Goal: Feedback & Contribution: Leave review/rating

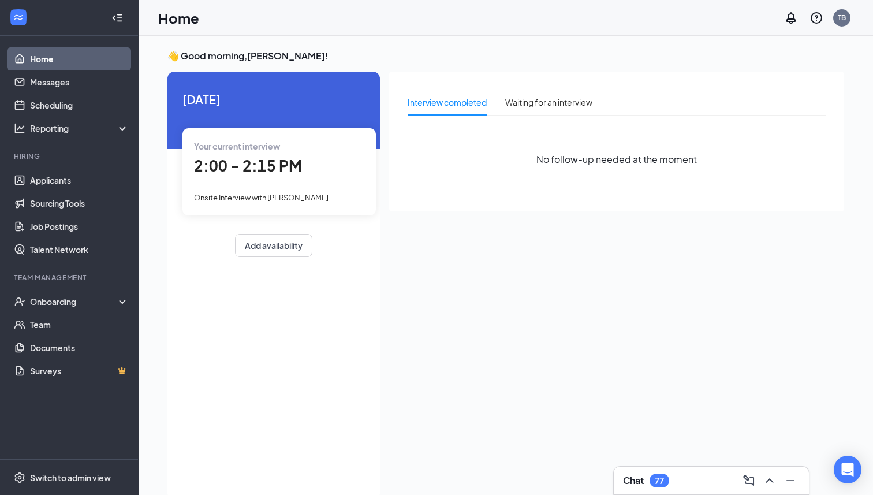
click at [267, 164] on span "2:00 - 2:15 PM" at bounding box center [248, 165] width 108 height 19
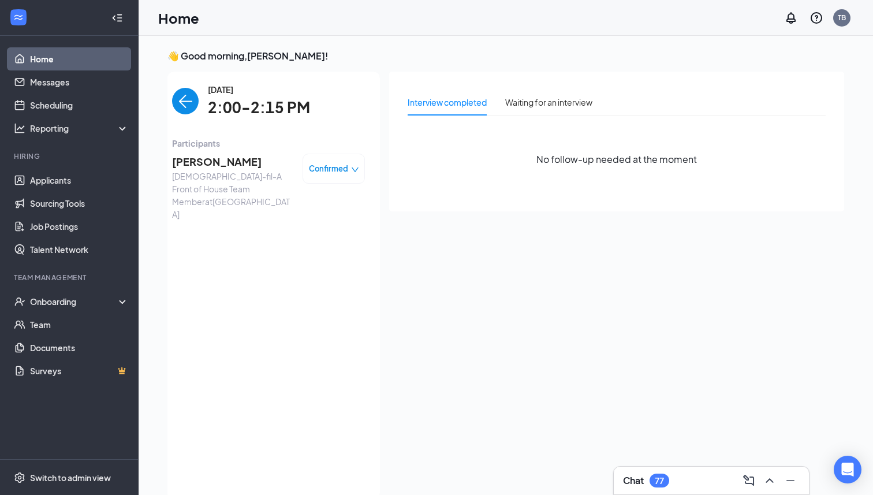
scroll to position [5, 0]
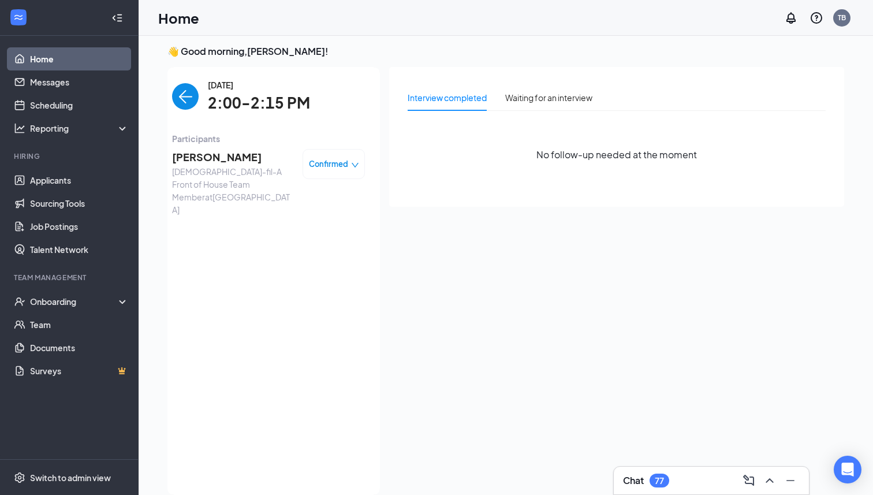
click at [208, 161] on span "[PERSON_NAME]" at bounding box center [232, 157] width 121 height 16
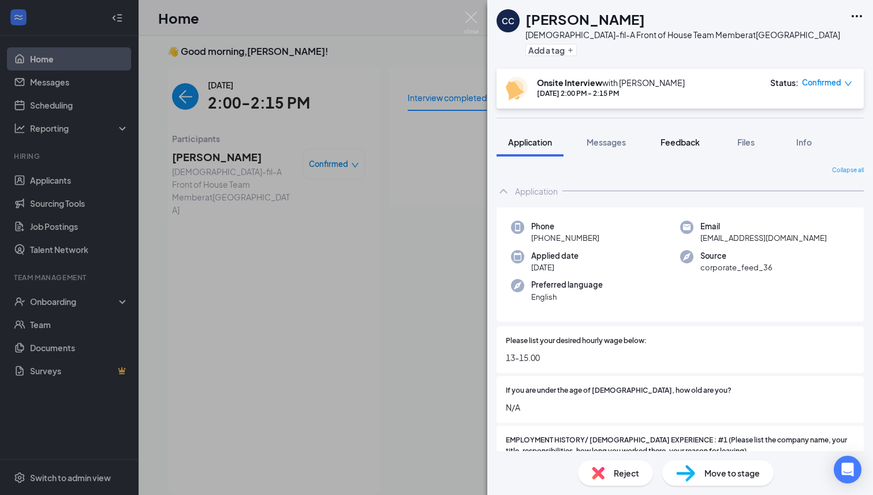
click at [674, 142] on span "Feedback" at bounding box center [680, 142] width 39 height 10
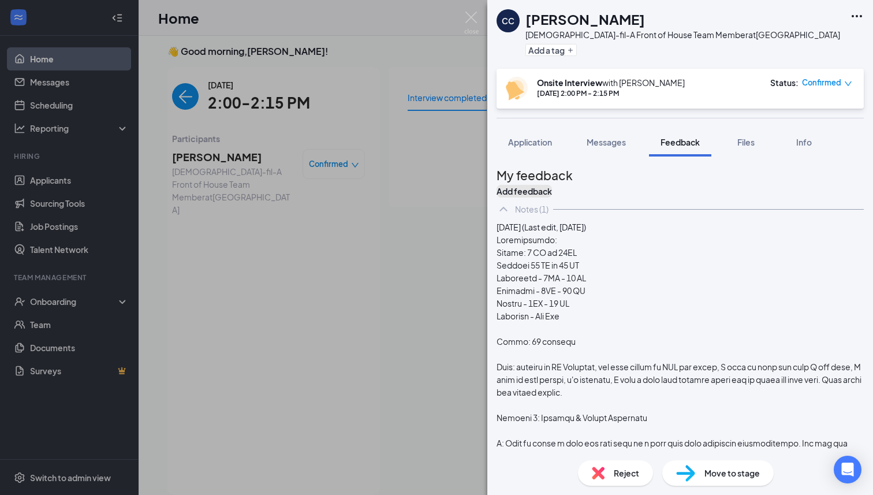
click at [552, 186] on button "Add feedback" at bounding box center [524, 191] width 55 height 13
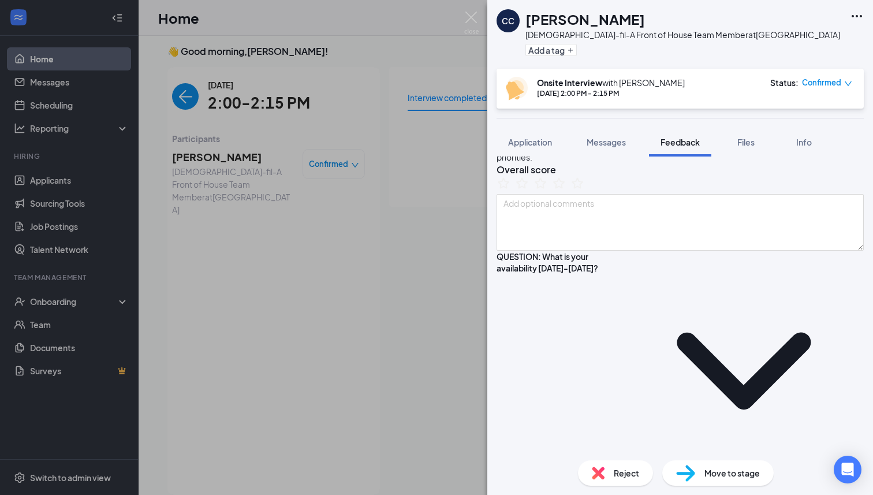
scroll to position [127, 0]
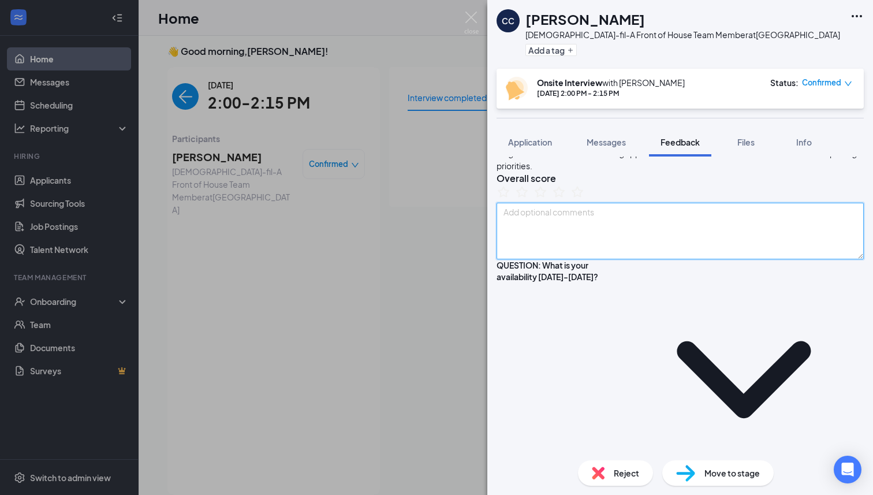
click at [545, 259] on textarea at bounding box center [680, 231] width 367 height 57
click at [599, 257] on textarea "Goes to school at [GEOGRAPHIC_DATA], Hardworker." at bounding box center [680, 231] width 367 height 57
click at [667, 258] on textarea "Goes to school at [GEOGRAPHIC_DATA], Hardworker." at bounding box center [680, 231] width 367 height 57
click at [648, 252] on textarea "Goes to school at [GEOGRAPHIC_DATA], Hardworker." at bounding box center [680, 231] width 367 height 57
click at [704, 254] on textarea "Goes to school at [GEOGRAPHIC_DATA], Hard worker." at bounding box center [680, 231] width 367 height 57
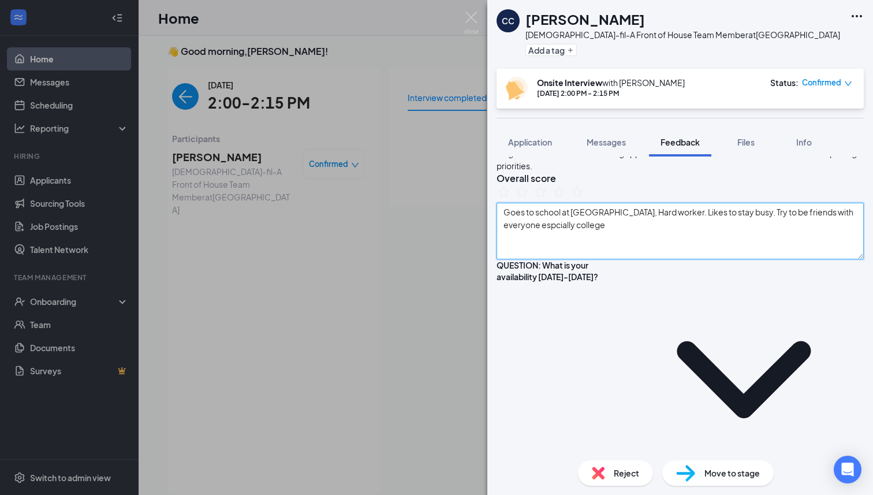
click at [564, 259] on textarea "Goes to school at [GEOGRAPHIC_DATA], Hard worker. Likes to stay busy. Try to be…" at bounding box center [680, 231] width 367 height 57
click at [625, 259] on textarea "Goes to school at [GEOGRAPHIC_DATA], Hard worker. Likes to stay busy. Try to be…" at bounding box center [680, 231] width 367 height 57
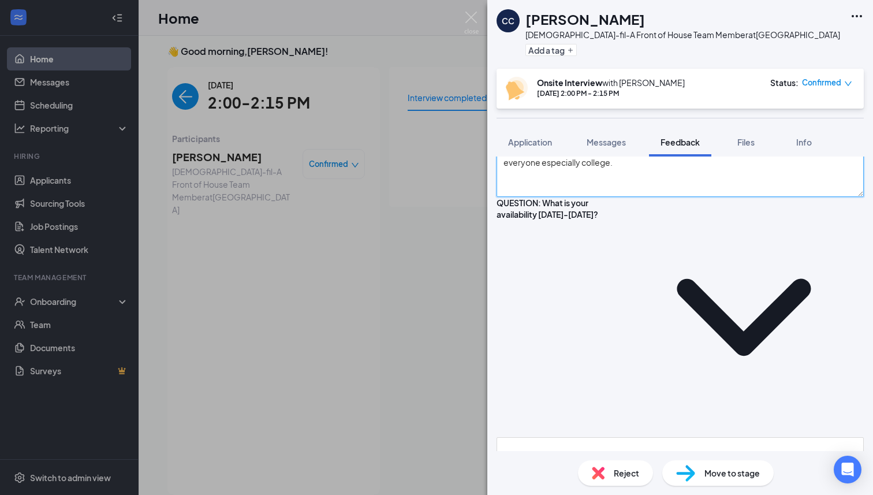
scroll to position [191, 0]
type textarea "Goes to school at [GEOGRAPHIC_DATA], Hard worker. Likes to stay busy. Try to be…"
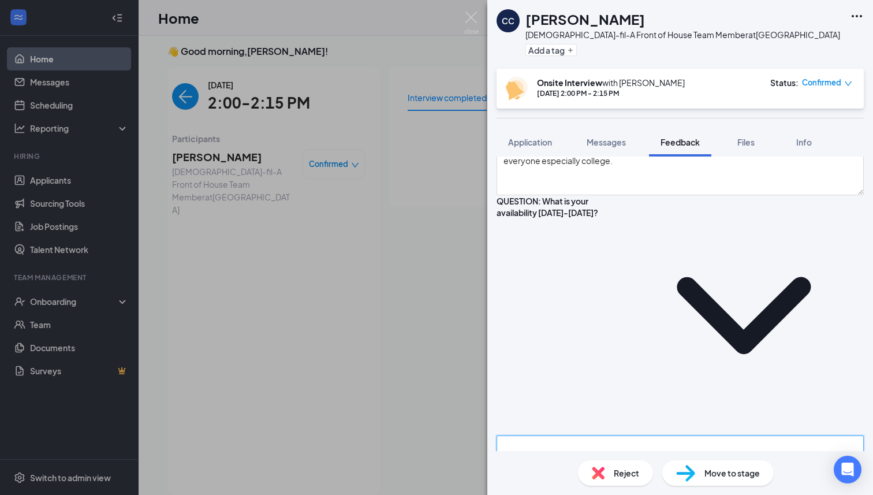
click at [592, 436] on textarea at bounding box center [680, 464] width 367 height 57
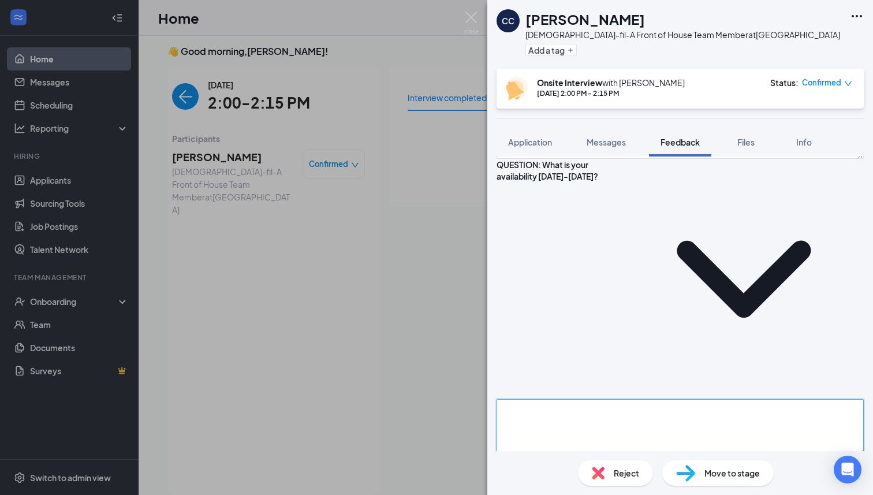
scroll to position [230, 0]
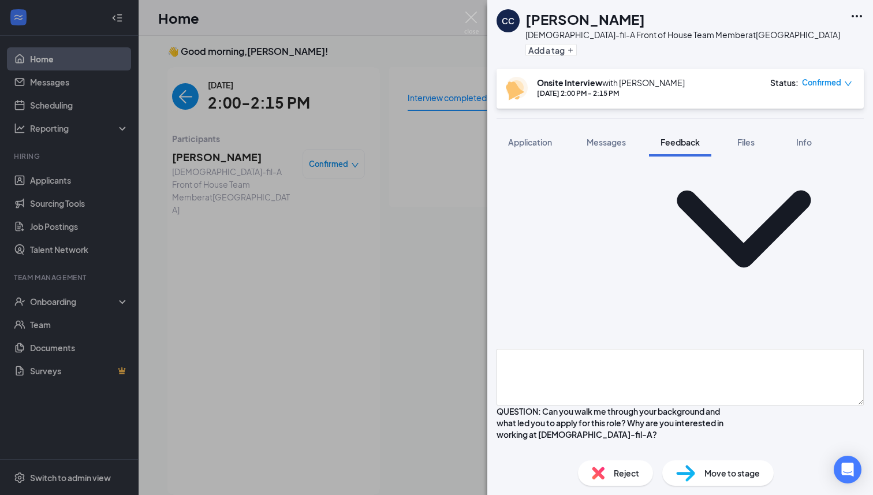
scroll to position [278, 0]
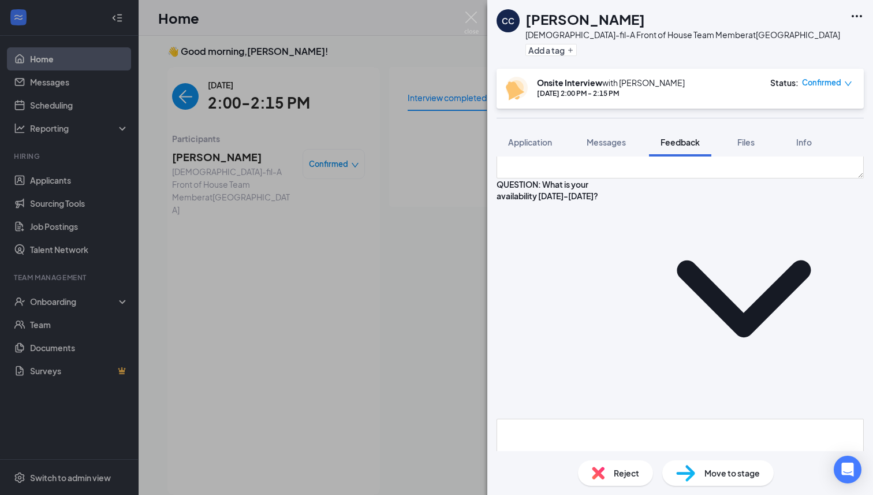
scroll to position [185, 0]
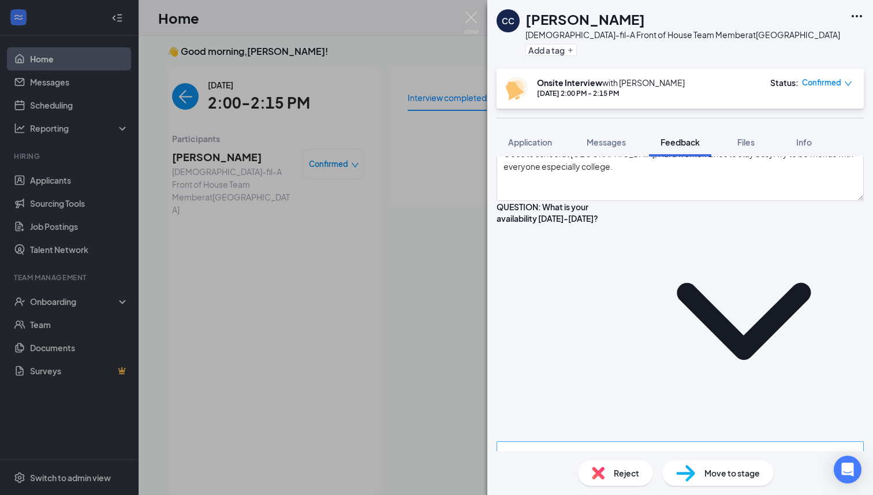
type textarea "Going around [GEOGRAPHIC_DATA] and applying to other jobs. Likes [DEMOGRAPHIC_D…"
click at [592, 441] on textarea at bounding box center [680, 469] width 367 height 57
click at [531, 441] on textarea "MWF: 12pm-3pm and after 5:30pm-Cl T-Th: Anytime after 10am" at bounding box center [680, 469] width 367 height 57
click at [615, 441] on textarea "MWF: 12pm-3pm and after 5:30pm-Cl T-Th: Anytime after 10am" at bounding box center [680, 469] width 367 height 57
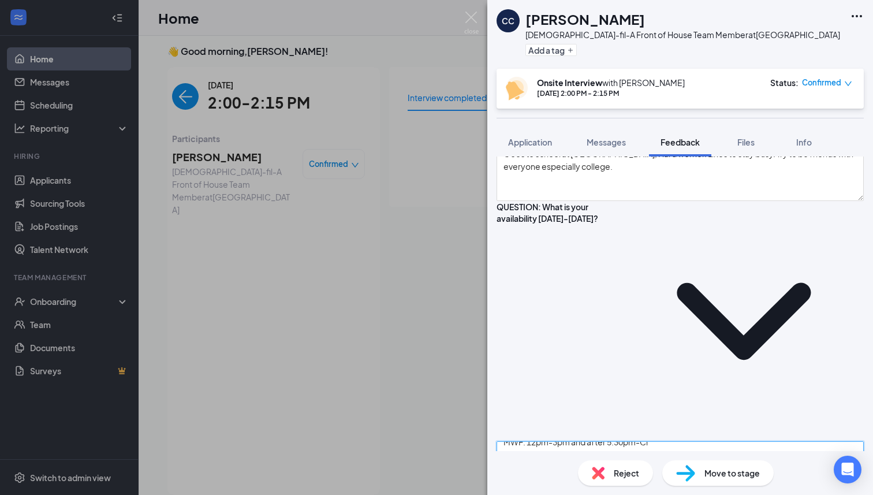
click at [646, 441] on textarea "MWF: 12pm-3pm and after 5:30pm-Cl T-Th: Anytime after 10am Saturdays: Free. Par…" at bounding box center [680, 469] width 367 height 57
click at [533, 441] on textarea "MWF: 12pm-3pm and after 5:30pm-Cl T-Th: Anytime after 10am Saturdays: Free. Par…" at bounding box center [680, 469] width 367 height 57
click at [552, 441] on textarea "MWF: 12pm-3pm and after 5:30pm-Cl T-Th: Anytime after 10am Saturdays: Free. Par…" at bounding box center [680, 469] width 367 height 57
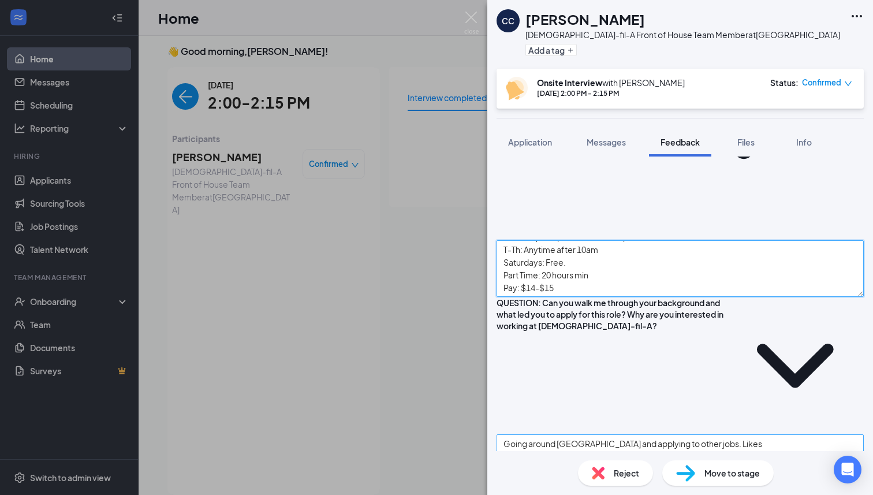
scroll to position [404, 0]
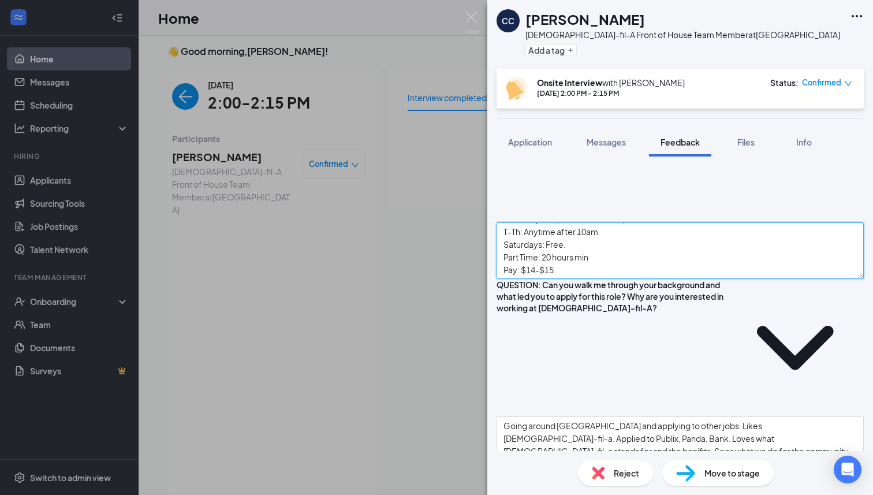
type textarea "MWF: 12pm-3pm and after 5:30pm-Cl T-Th: Anytime after 10am Saturdays: Free. Par…"
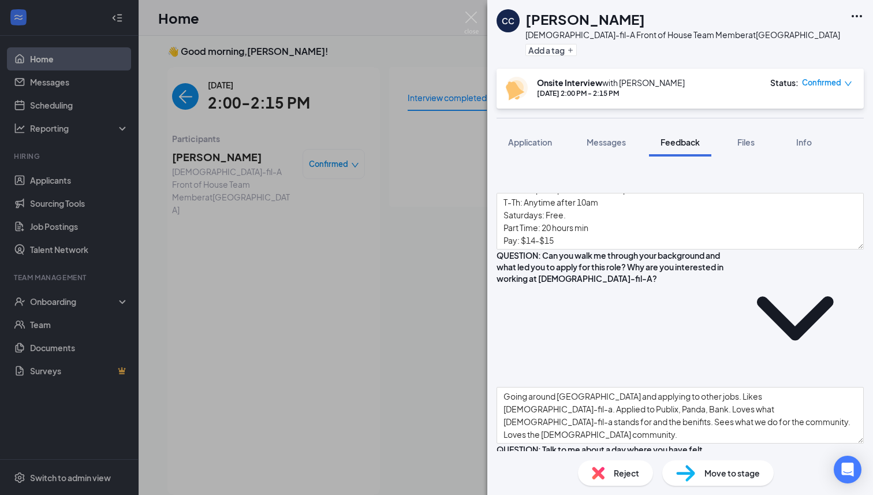
scroll to position [451, 0]
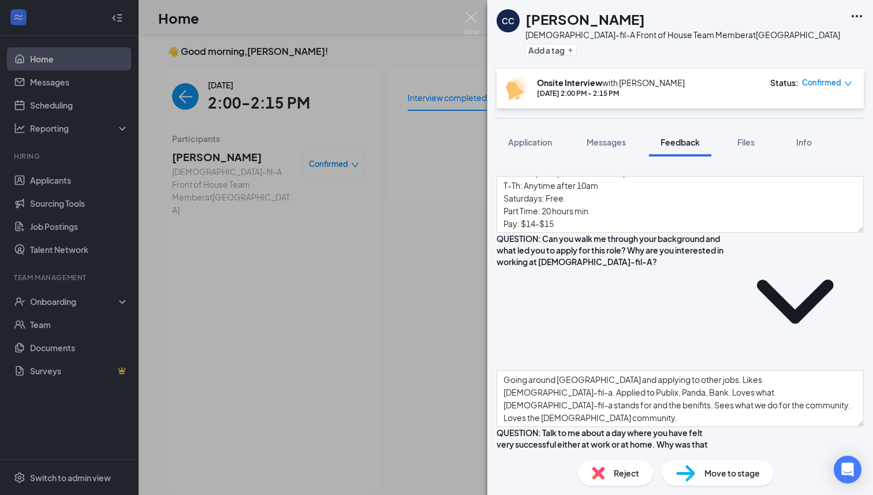
type textarea "G"
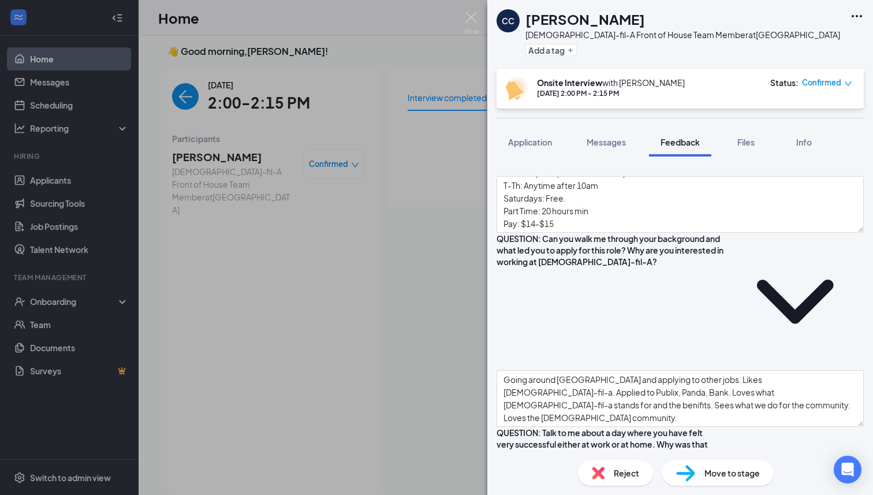
type textarea "Honors program: IB-International Bacheloriate. Graduated with that diploma. A l…"
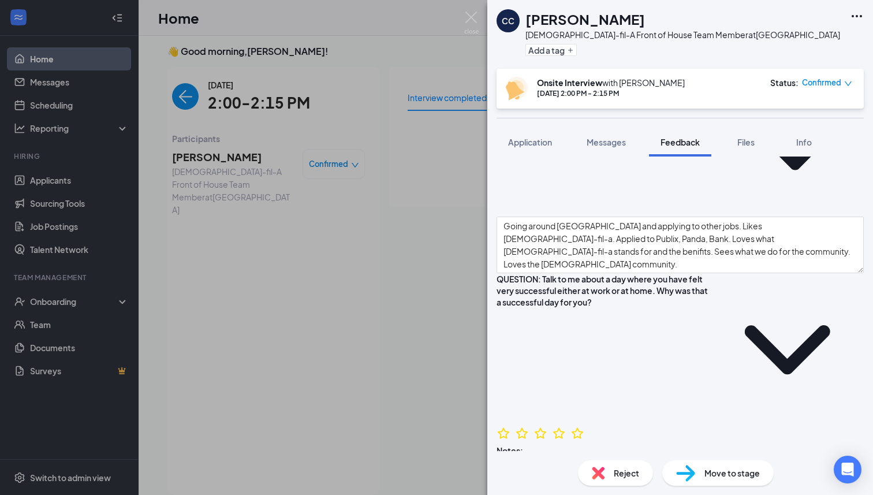
scroll to position [605, 0]
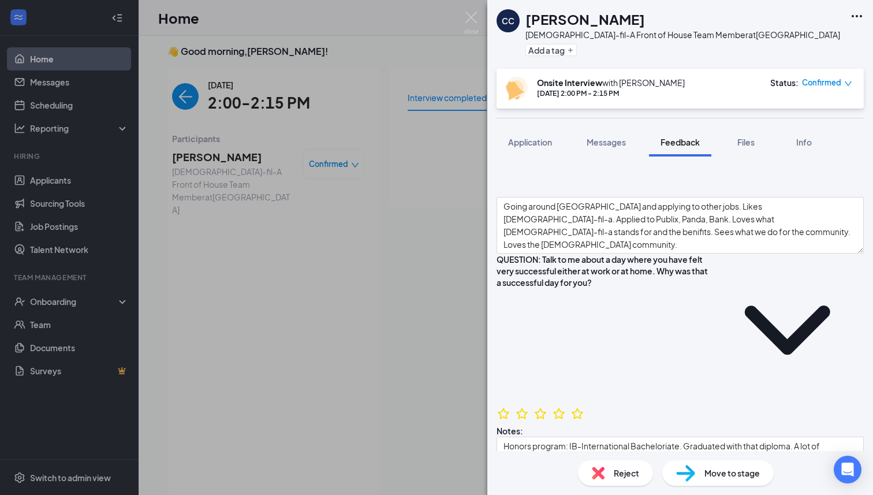
type textarea "Spanish Project Senior year: Powerpoint presentation- Clash of ideas and worked…"
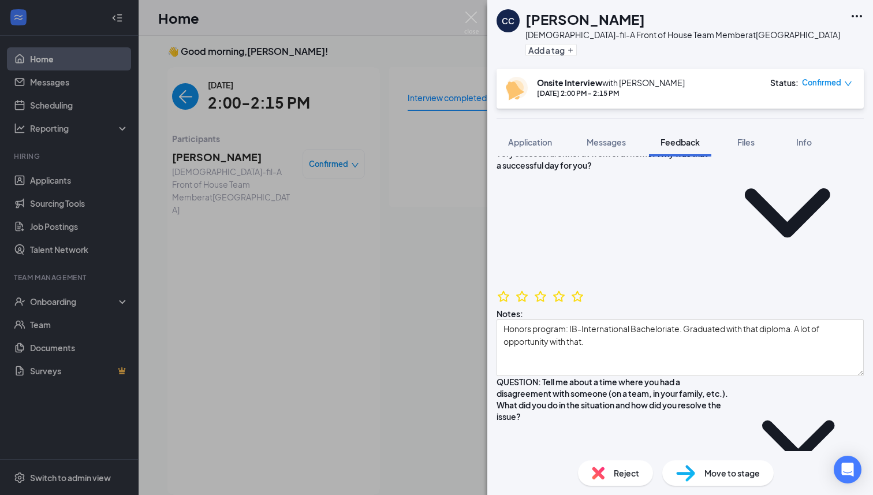
scroll to position [756, 0]
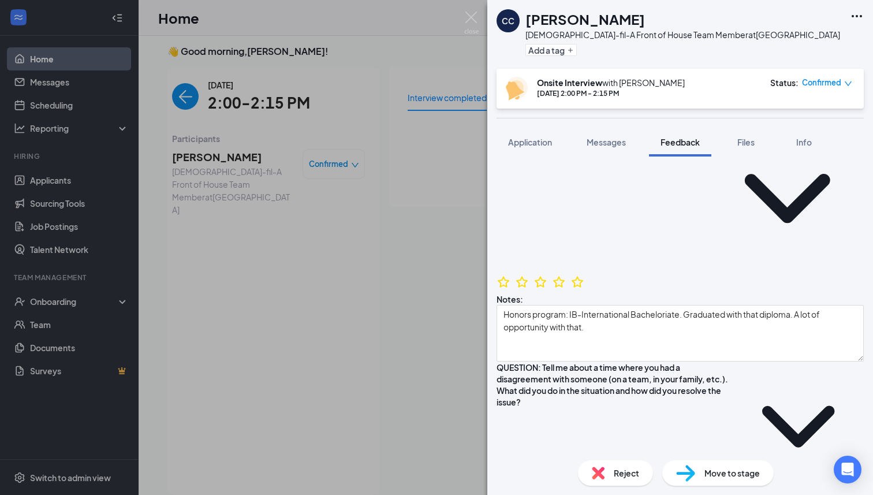
type textarea "Publix: Would continue to help this specific guest who had cats and would alway…"
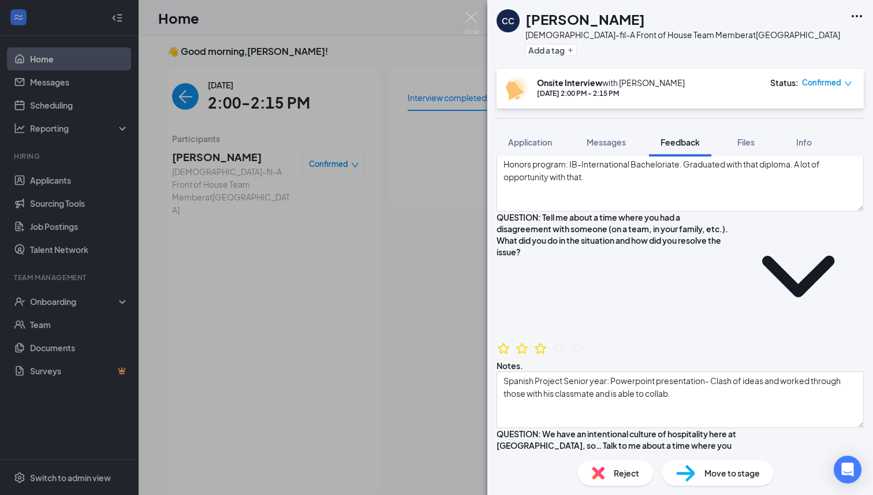
scroll to position [906, 0]
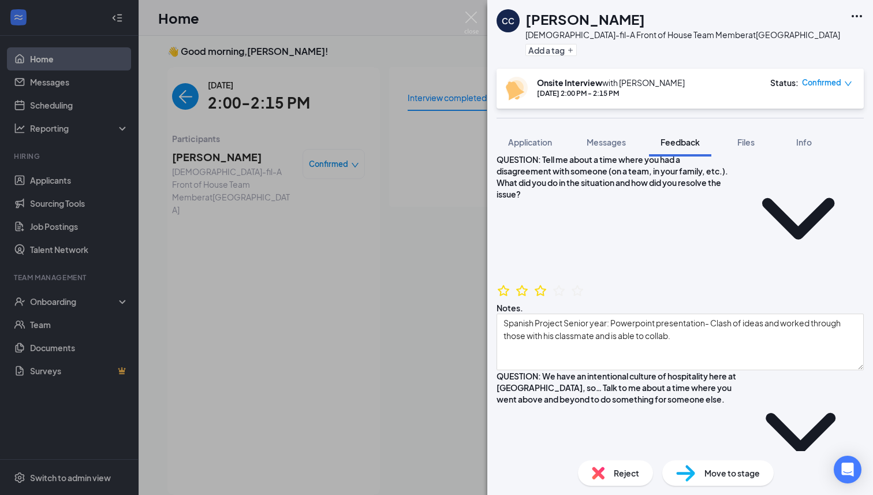
scroll to position [977, 0]
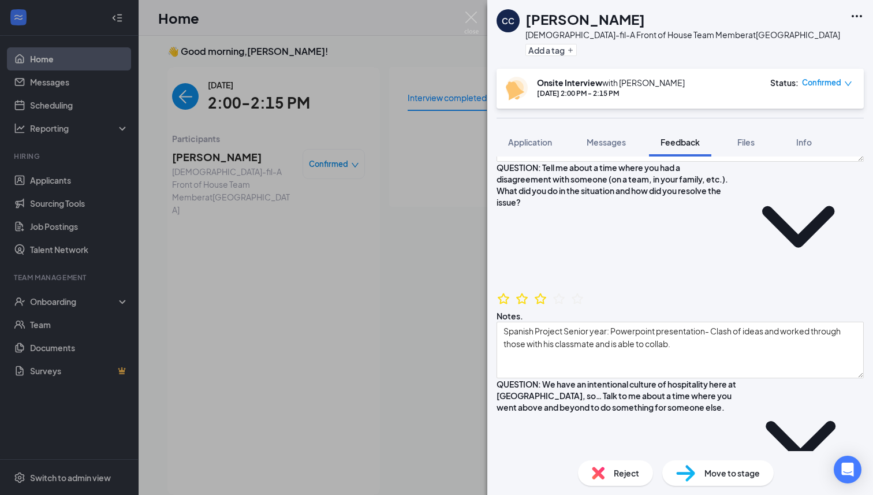
scroll to position [956, 0]
type textarea "Publix: On specific days you have to stay on top of carts and bagging for guest…"
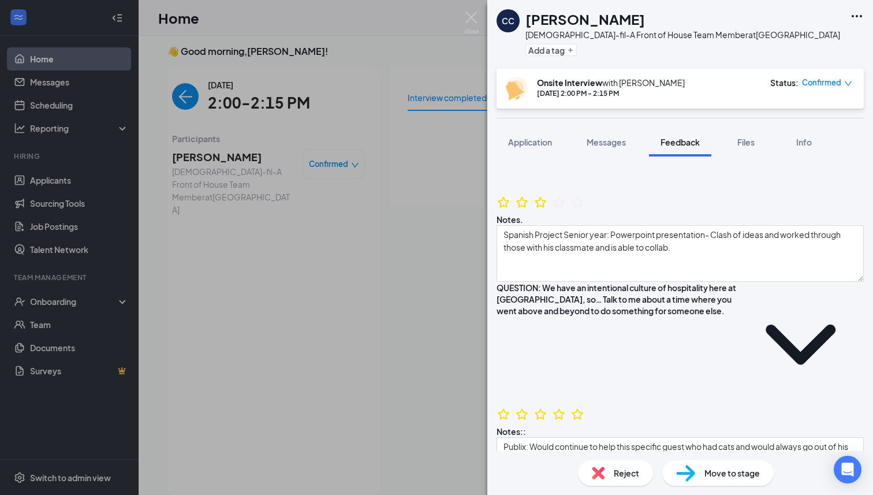
scroll to position [1049, 0]
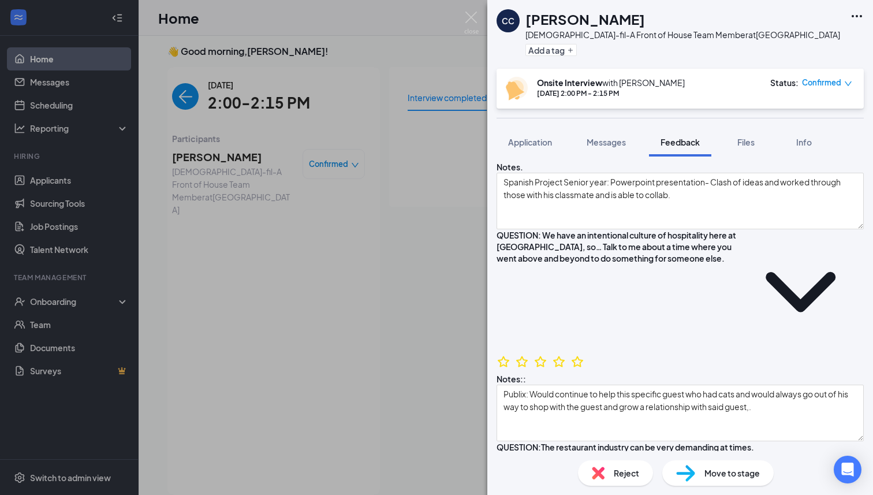
scroll to position [1109, 0]
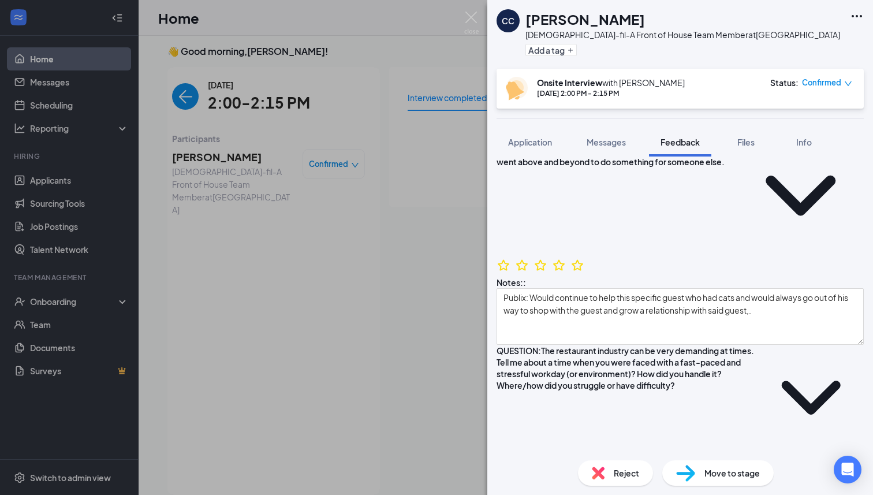
scroll to position [1205, 0]
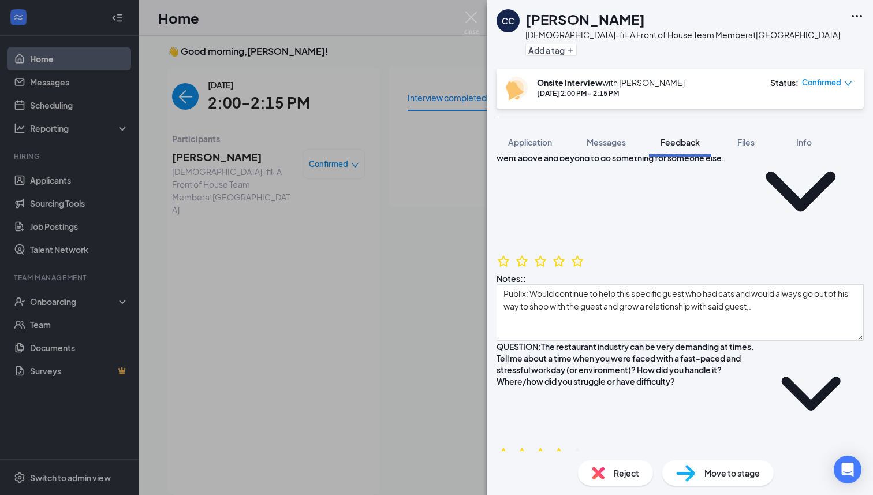
type textarea ""Liked me over there he thinks". Worked in sales associate. Gave him plenty of …"
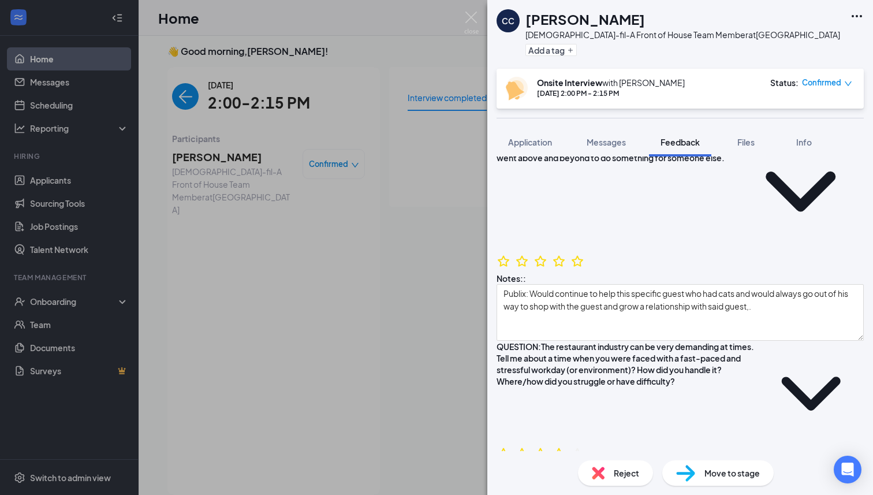
type textarea "Really good and outgoing and helpful and speeding up the flow in the environmen…"
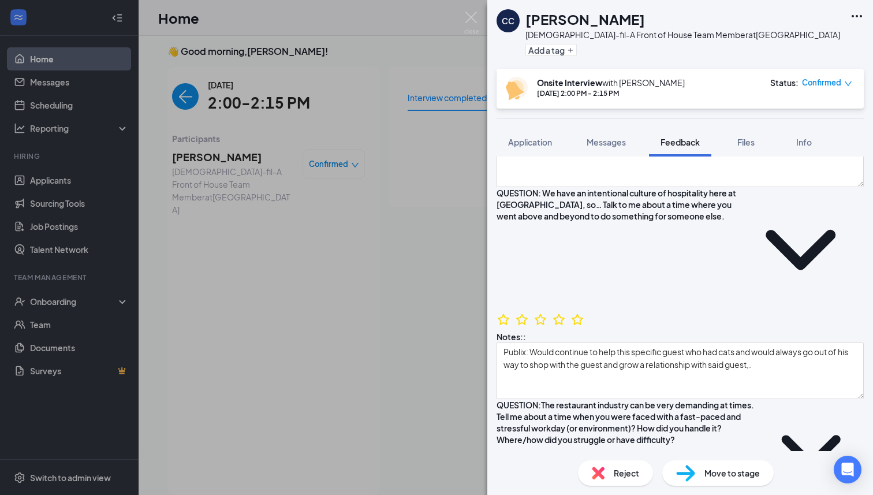
scroll to position [1180, 0]
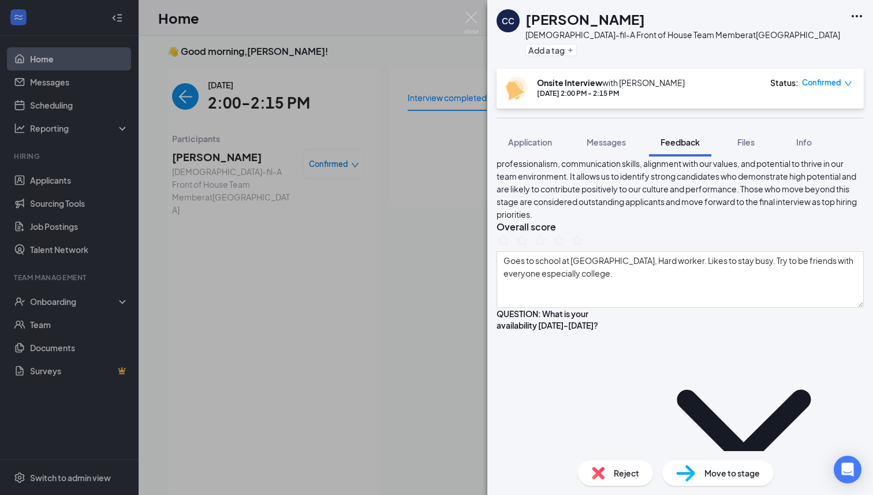
scroll to position [79, 0]
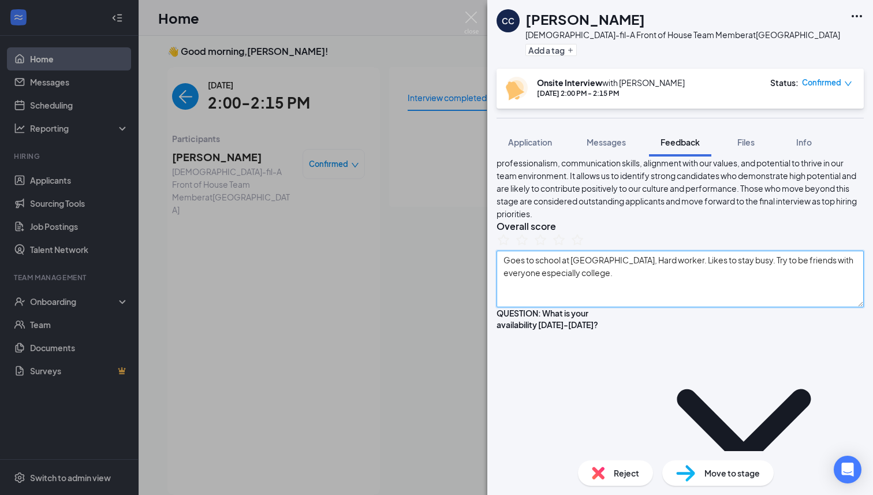
click at [634, 307] on textarea "Goes to school at [GEOGRAPHIC_DATA], Hard worker. Likes to stay busy. Try to be…" at bounding box center [680, 279] width 367 height 57
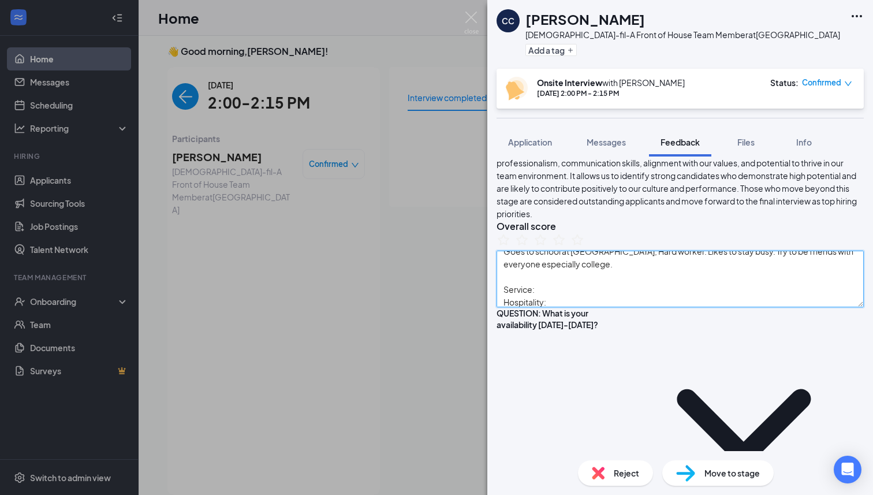
click at [585, 307] on textarea "Goes to school at [GEOGRAPHIC_DATA], Hard worker. Likes to stay busy. Try to be…" at bounding box center [680, 279] width 367 height 57
click at [571, 307] on textarea "Goes to school at [GEOGRAPHIC_DATA], Hard worker. Likes to stay busy. Try to be…" at bounding box center [680, 279] width 367 height 57
click at [551, 307] on textarea "Goes to school at [GEOGRAPHIC_DATA], Hard worker. Likes to stay busy. Try to be…" at bounding box center [680, 279] width 367 height 57
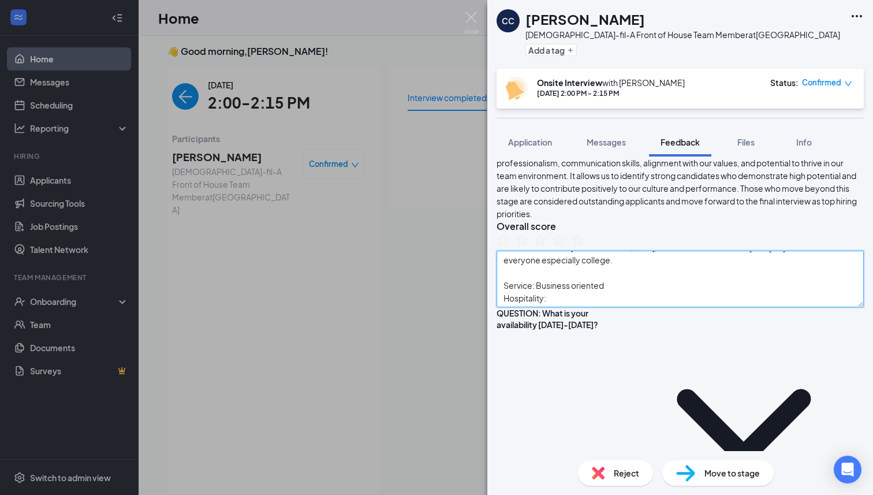
click at [568, 307] on textarea "Goes to school at [GEOGRAPHIC_DATA], Hard worker. Likes to stay busy. Try to be…" at bounding box center [680, 279] width 367 height 57
click at [598, 306] on textarea "Goes to school at [GEOGRAPHIC_DATA], Hard worker. Likes to stay busy. Try to be…" at bounding box center [680, 279] width 367 height 57
click at [672, 307] on textarea "Goes to school at [GEOGRAPHIC_DATA], Hard worker. Likes to stay busy. Try to be…" at bounding box center [680, 279] width 367 height 57
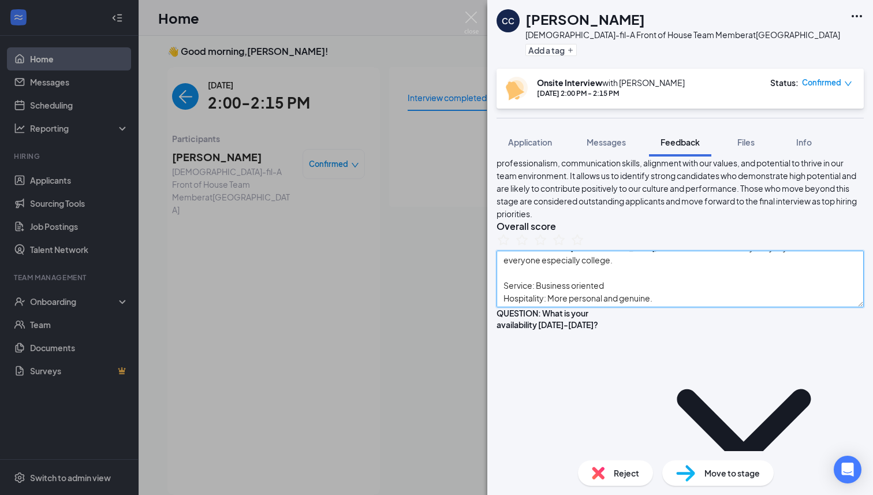
click at [626, 307] on textarea "Goes to school at [GEOGRAPHIC_DATA], Hard worker. Likes to stay busy. Try to be…" at bounding box center [680, 279] width 367 height 57
click at [667, 307] on textarea "Goes to school at [GEOGRAPHIC_DATA], Hard worker. Likes to stay busy. Try to be…" at bounding box center [680, 279] width 367 height 57
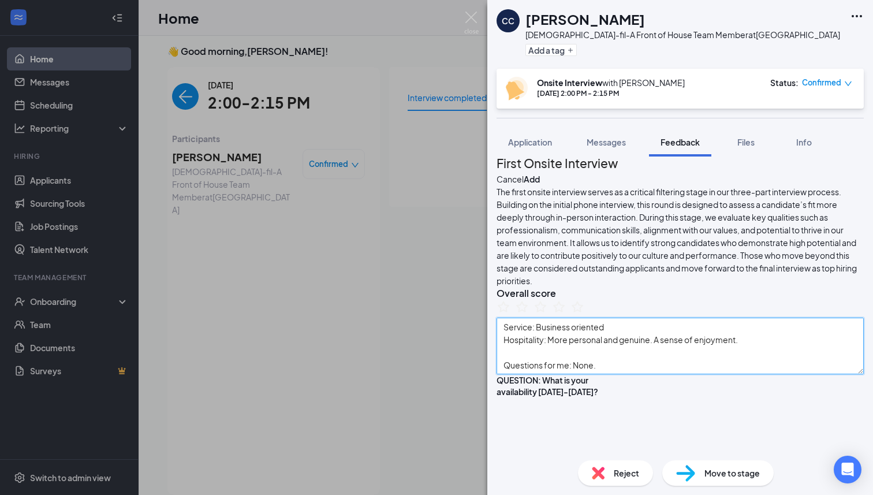
scroll to position [0, 0]
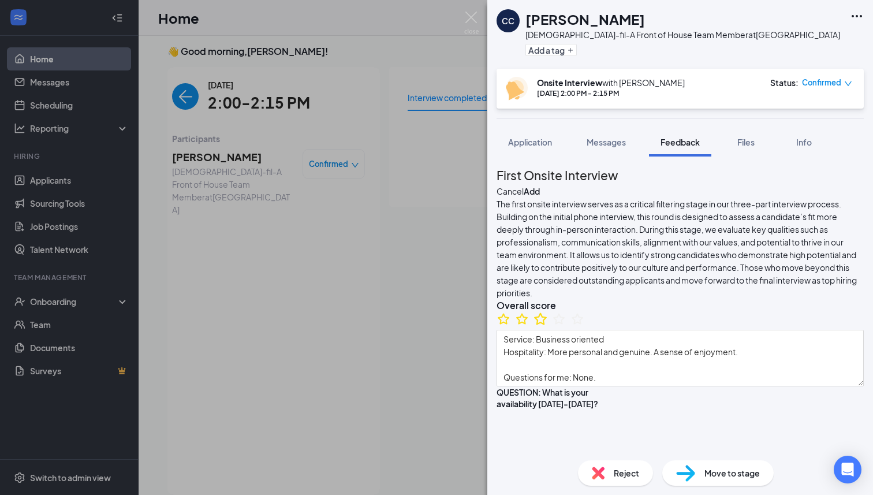
click at [548, 326] on icon "StarBorder" at bounding box center [540, 318] width 15 height 15
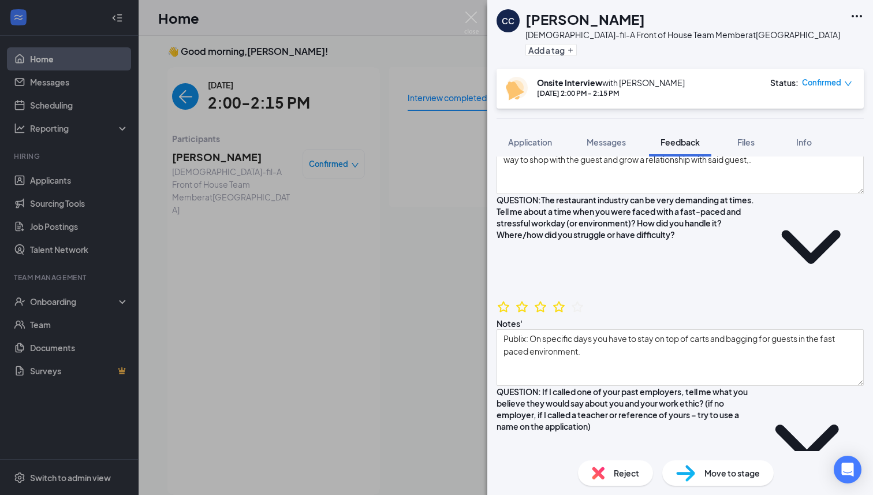
scroll to position [1366, 0]
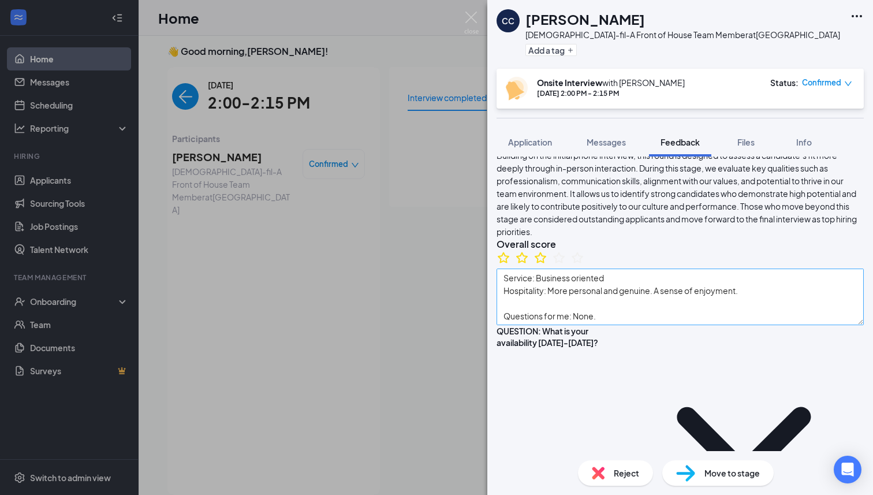
scroll to position [81, 0]
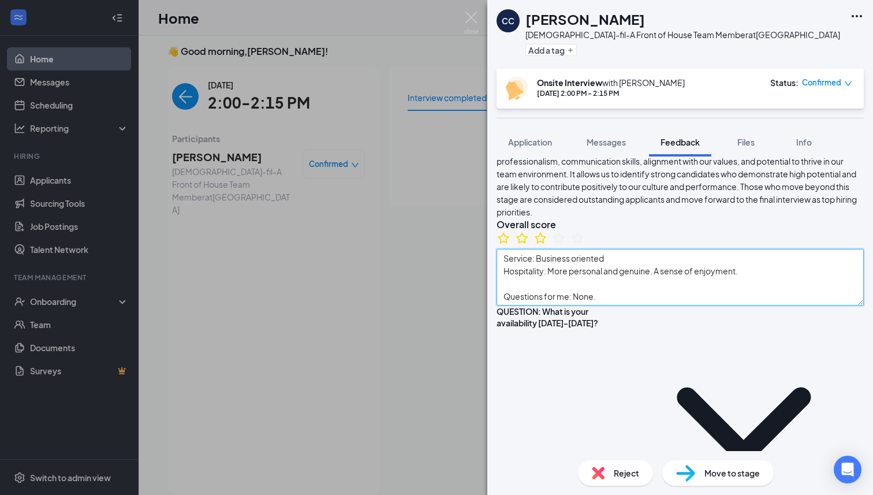
click at [620, 306] on textarea "Goes to school at [GEOGRAPHIC_DATA], Hard worker. Likes to stay busy. Try to be…" at bounding box center [680, 277] width 367 height 57
click at [534, 306] on textarea "Goes to school at [GEOGRAPHIC_DATA], Hard worker. Likes to stay busy. Try to be…" at bounding box center [680, 277] width 367 height 57
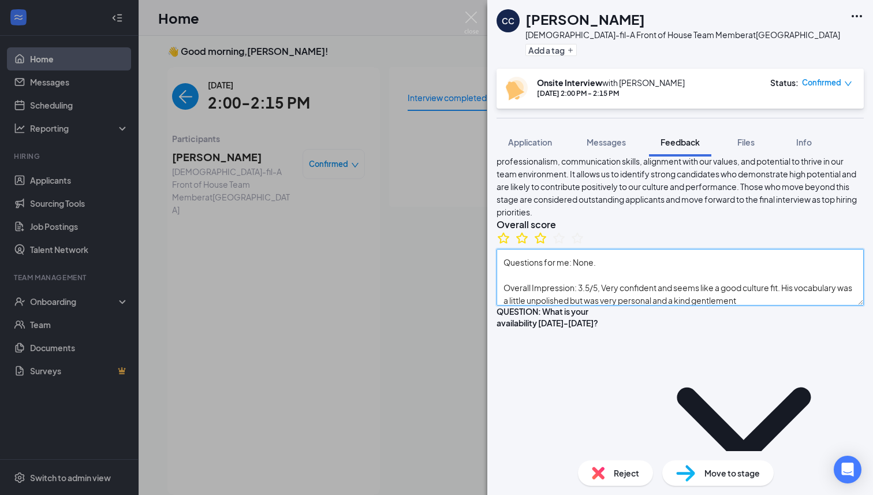
click at [797, 306] on textarea "Goes to school at [GEOGRAPHIC_DATA], Hard worker. Likes to stay busy. Try to be…" at bounding box center [680, 277] width 367 height 57
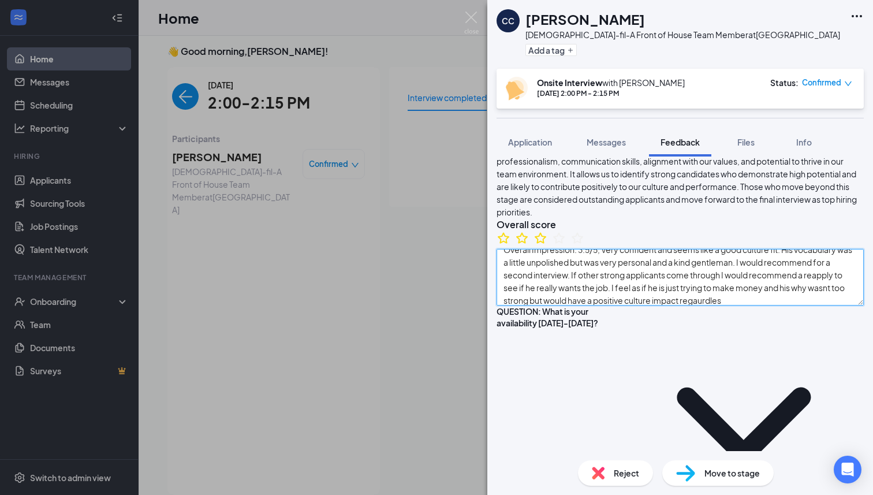
scroll to position [123, 0]
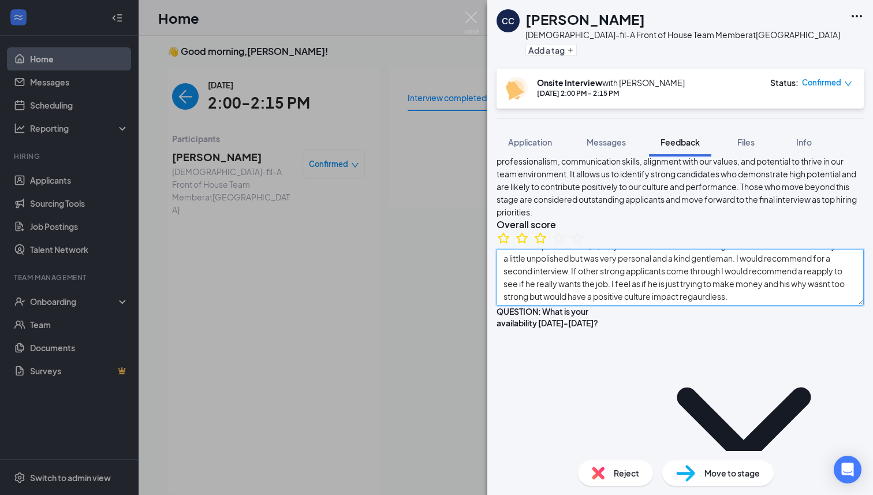
click at [525, 306] on textarea "Goes to school at [GEOGRAPHIC_DATA], Hard worker. Likes to stay busy. Try to be…" at bounding box center [680, 277] width 367 height 57
click at [597, 306] on textarea "Goes to school at [GEOGRAPHIC_DATA], Hard worker. Likes to stay busy. Try to be…" at bounding box center [680, 277] width 367 height 57
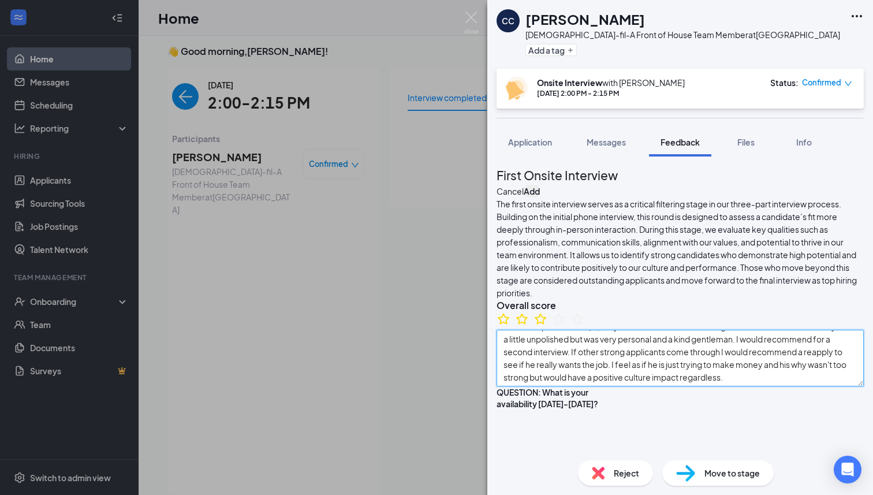
type textarea "Goes to school at [GEOGRAPHIC_DATA], Hard worker. Likes to stay busy. Try to be…"
click at [540, 185] on button "Add" at bounding box center [532, 191] width 16 height 13
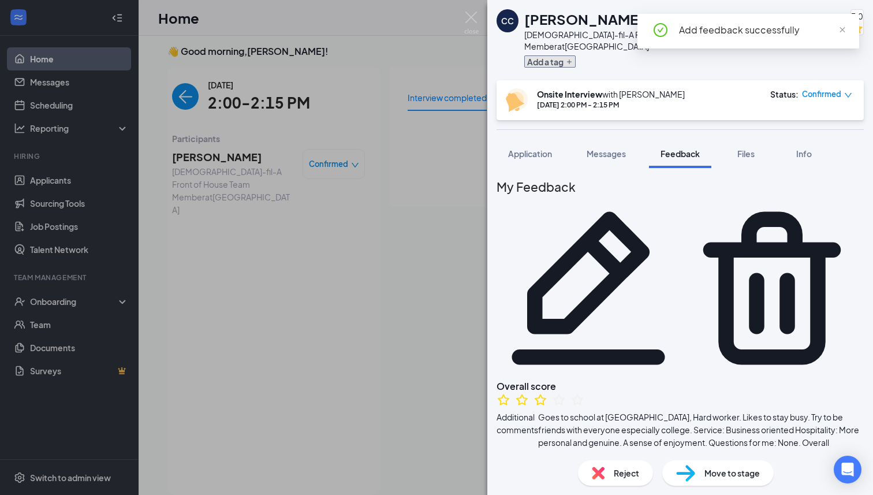
click at [561, 55] on button "Add a tag" at bounding box center [550, 61] width 51 height 12
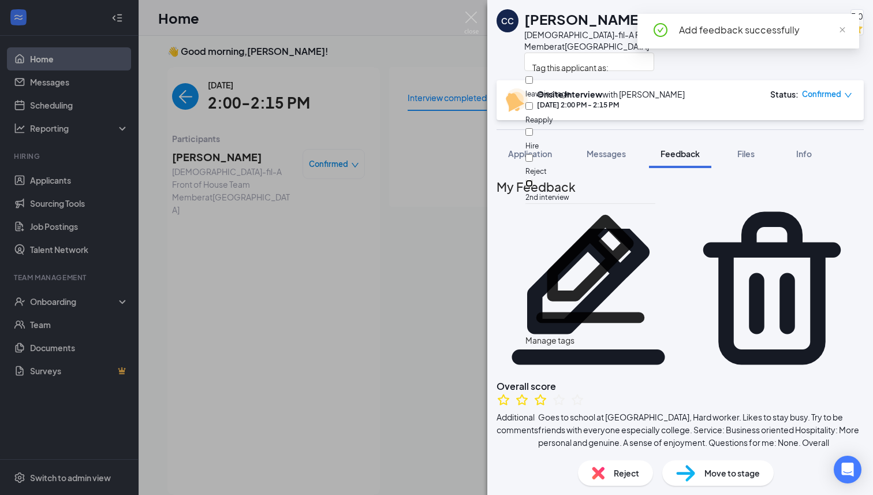
click at [533, 180] on input "2nd interview" at bounding box center [530, 184] width 8 height 8
checkbox input "true"
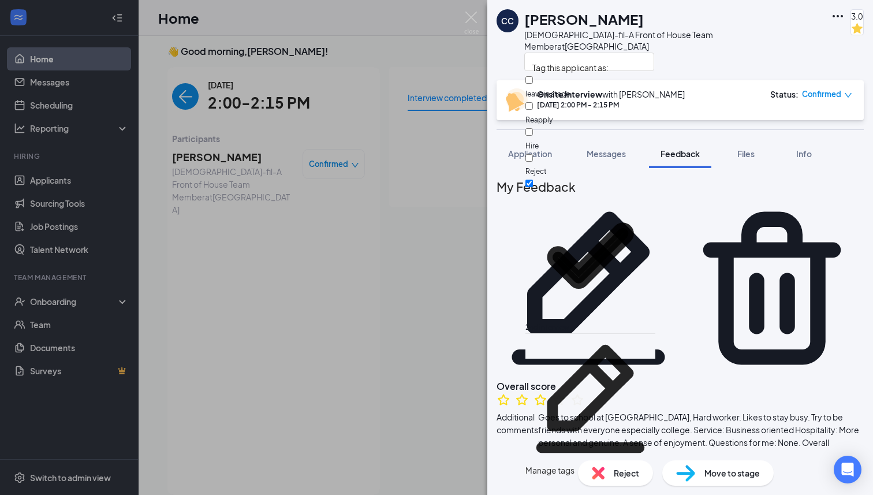
click at [727, 122] on div "CC [PERSON_NAME] [DEMOGRAPHIC_DATA]-fil-A Front of House Team Member at [GEOGRA…" at bounding box center [681, 247] width 386 height 495
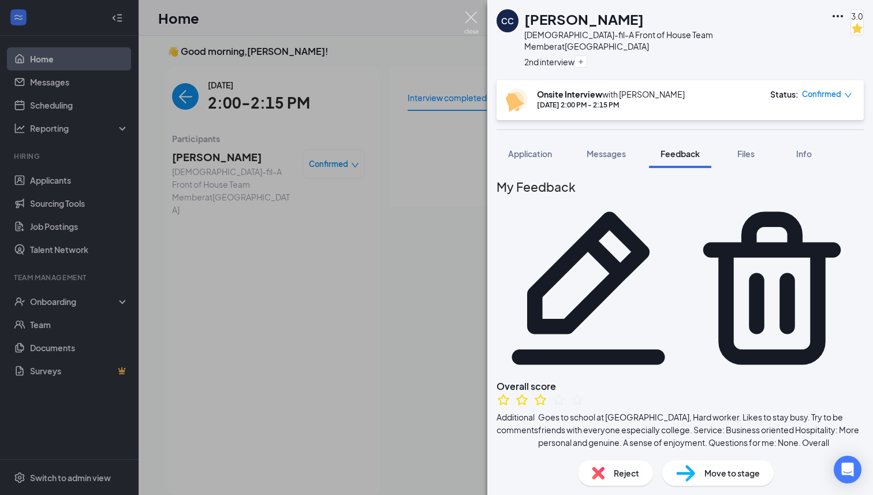
click at [470, 24] on img at bounding box center [471, 23] width 14 height 23
